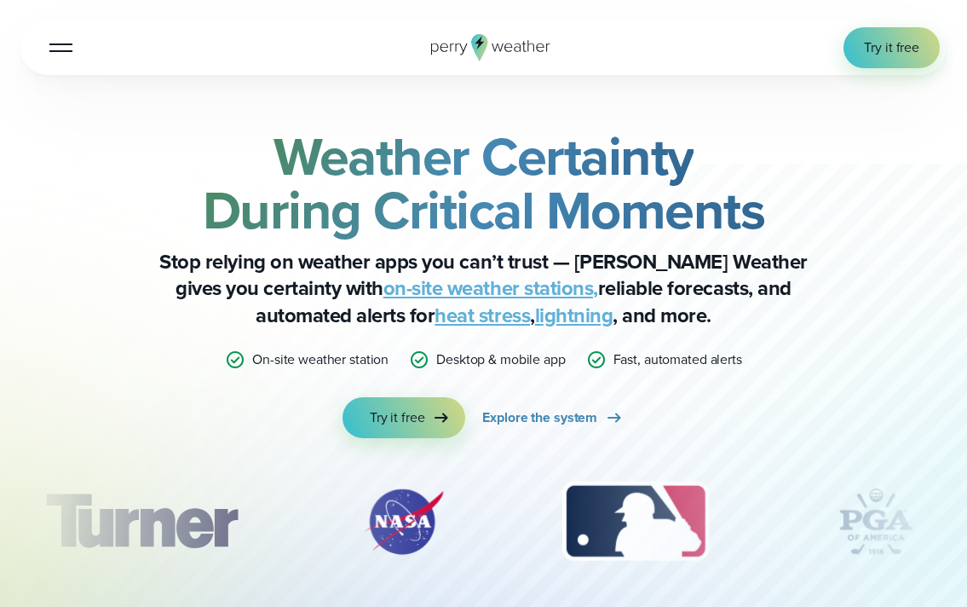
click at [493, 45] on icon at bounding box center [498, 47] width 12 height 9
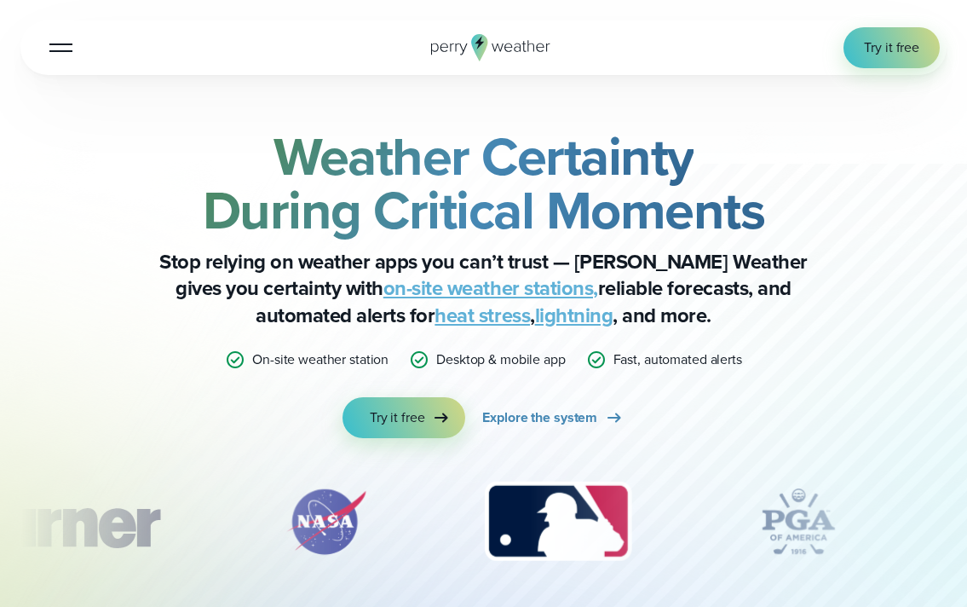
click at [59, 54] on button "Open Menu" at bounding box center [61, 47] width 40 height 40
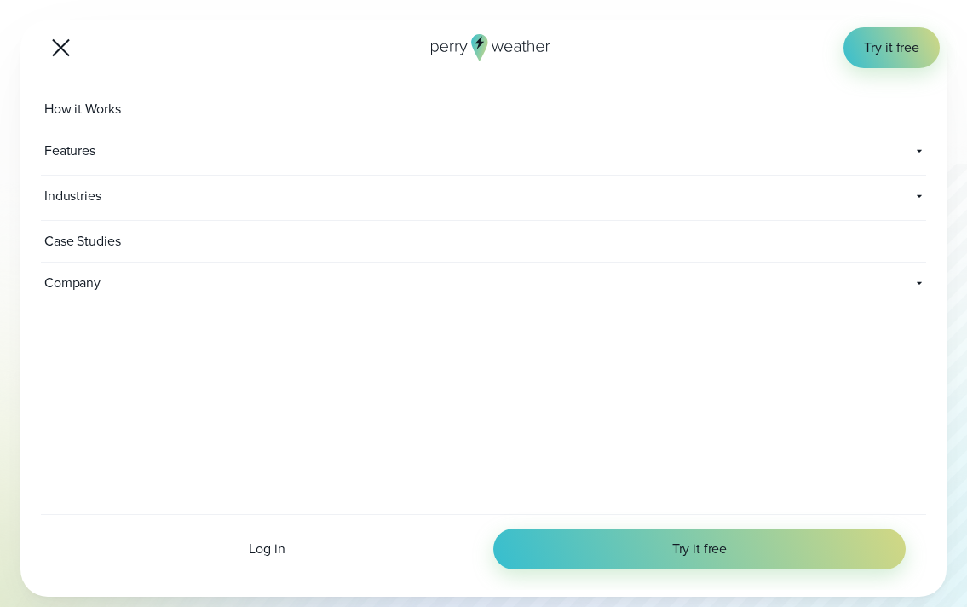
click at [270, 563] on div "Log in Try it free" at bounding box center [484, 552] width 886 height 76
click at [265, 548] on span "Log in" at bounding box center [267, 549] width 36 height 20
